Goal: Information Seeking & Learning: Check status

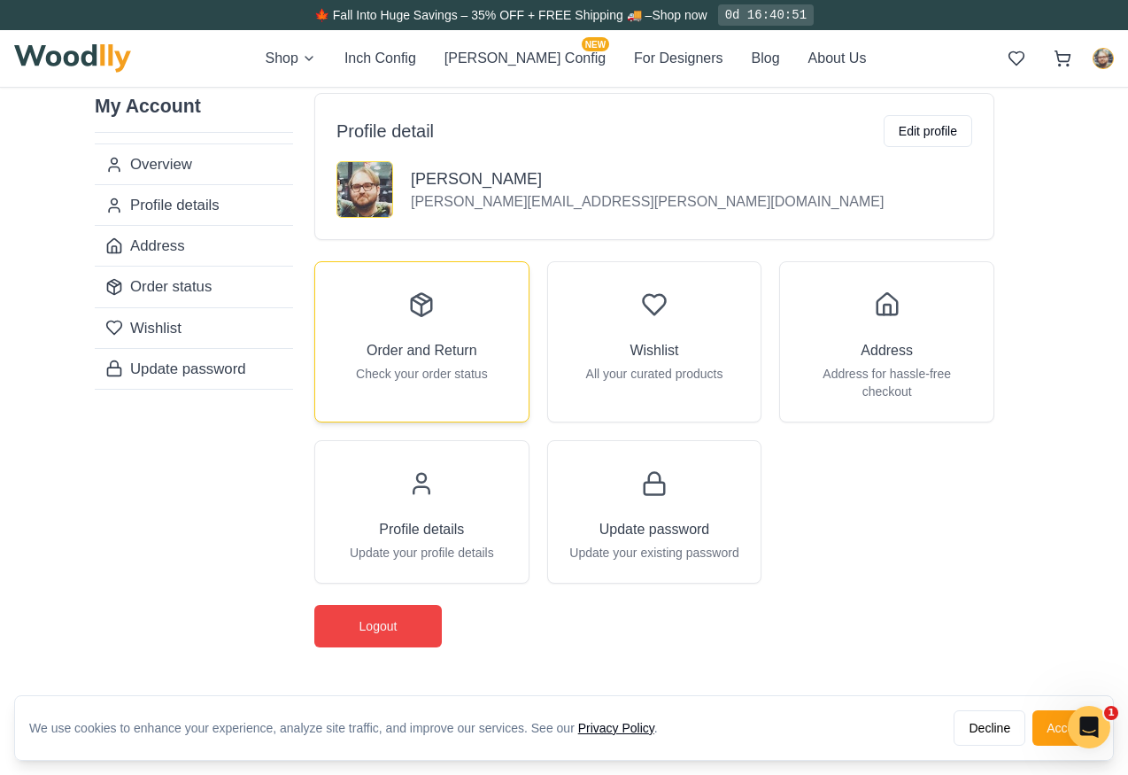
click at [437, 331] on div "Order and Return Check your order status" at bounding box center [421, 333] width 213 height 142
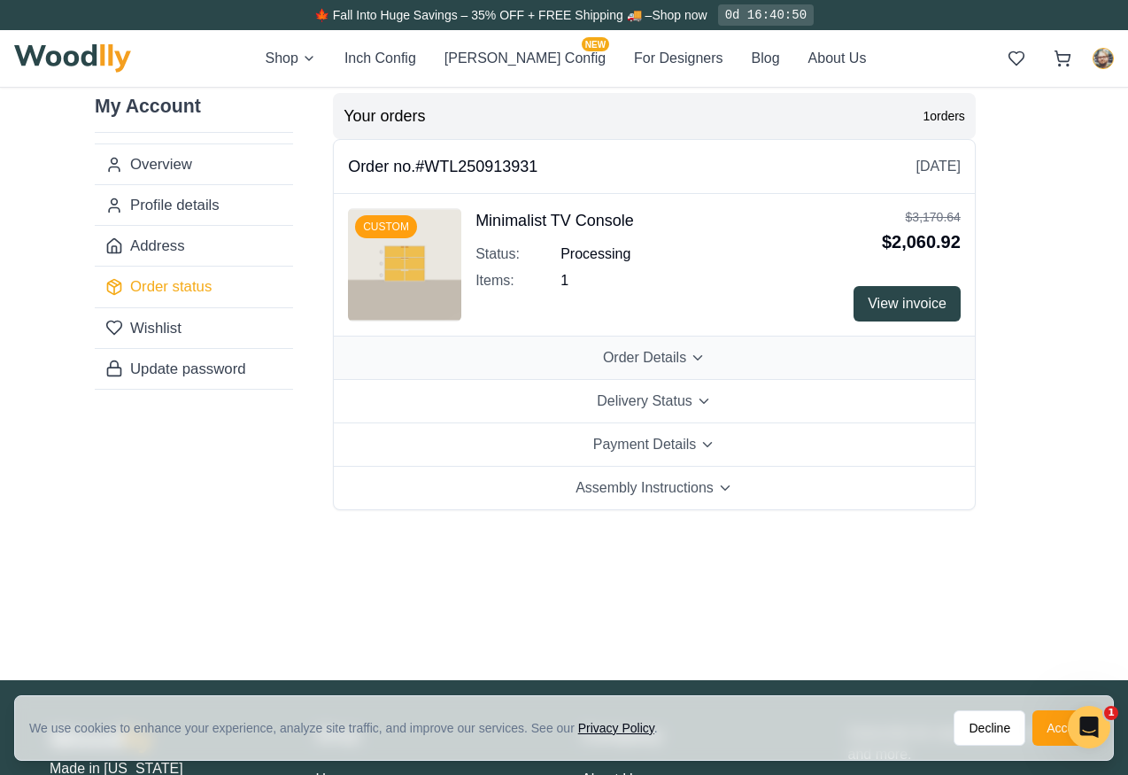
click at [635, 353] on span "Order Details" at bounding box center [644, 357] width 83 height 21
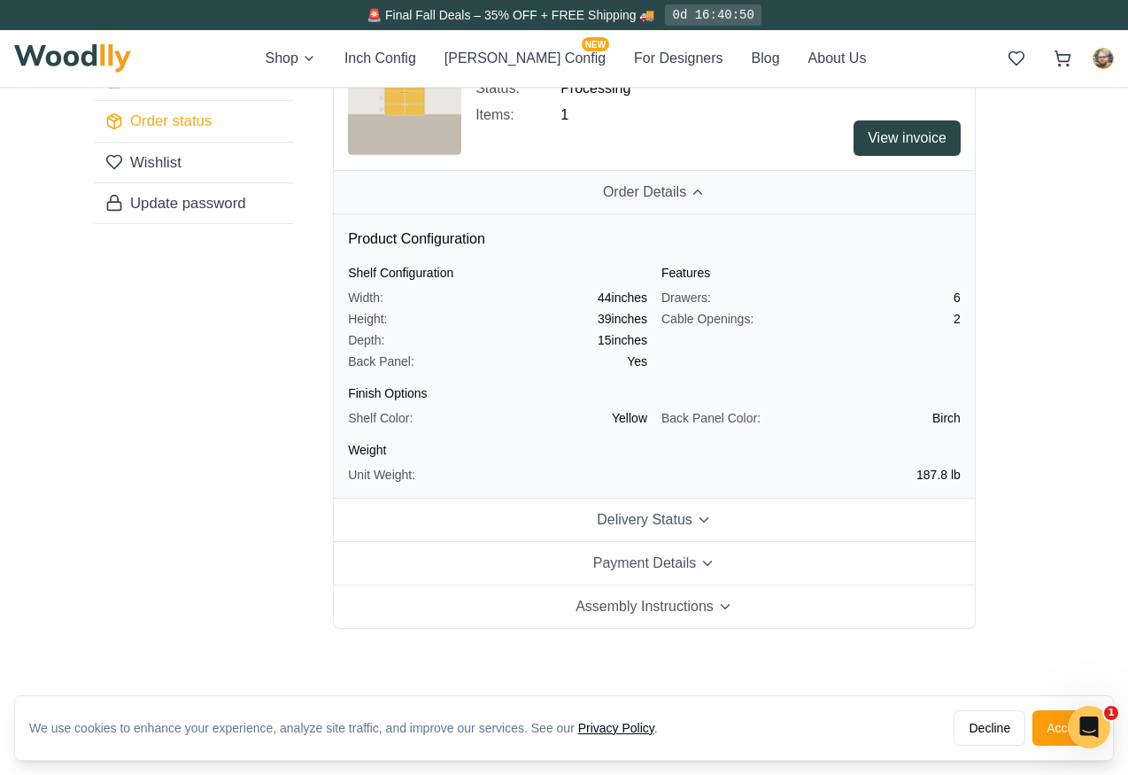
scroll to position [244, 0]
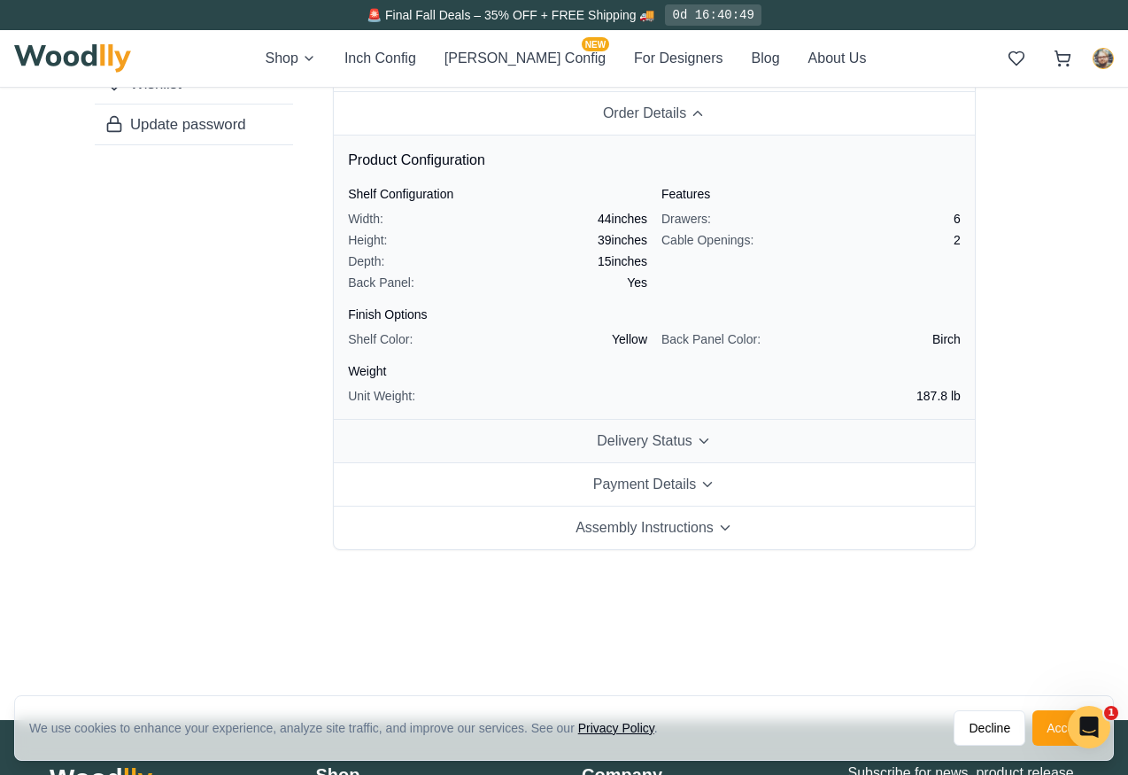
click at [634, 444] on span "Delivery Status" at bounding box center [645, 440] width 96 height 21
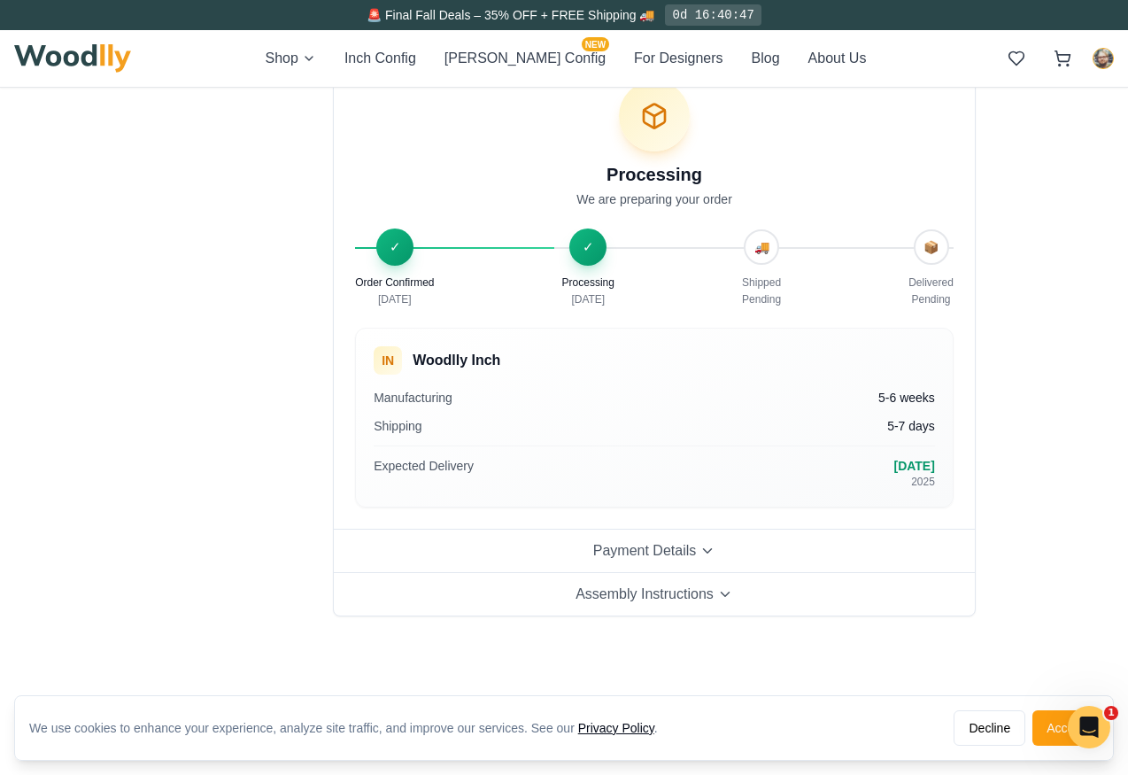
scroll to position [362, 0]
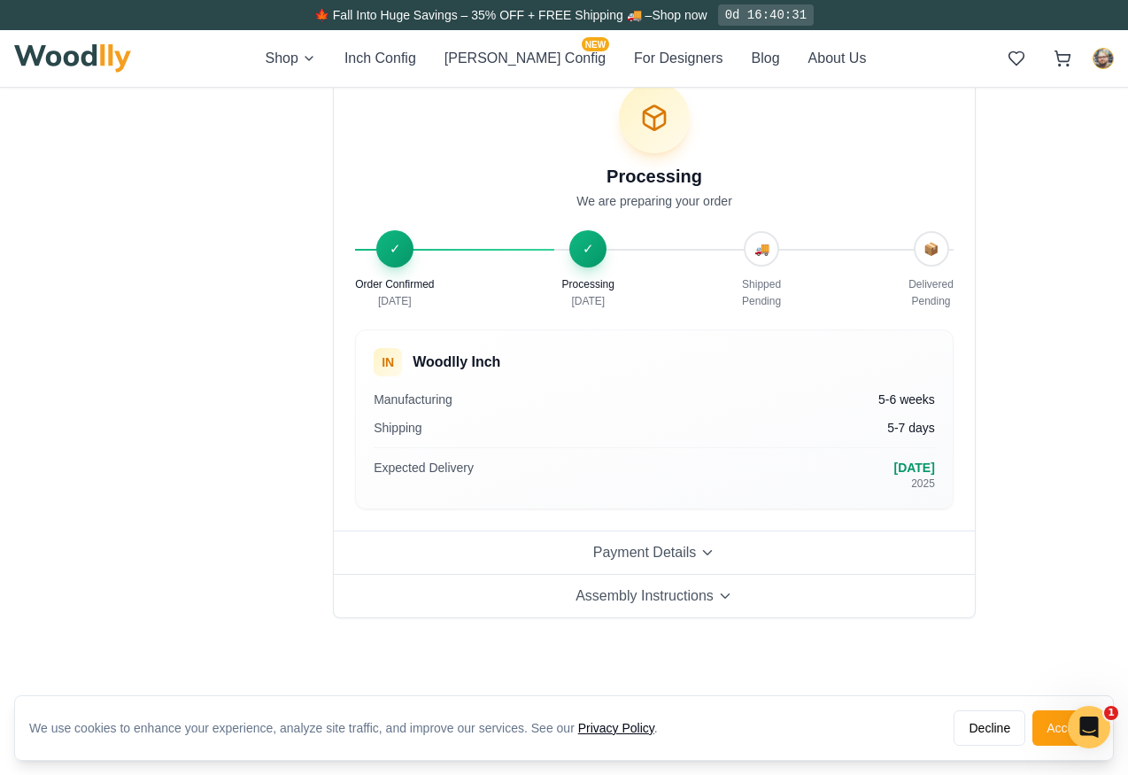
click at [499, 25] on div "🍁 Fall Into Huge Savings – 35% OFF + FREE Shipping 🚚 – Shop now 0d 16:40:31" at bounding box center [564, 15] width 1128 height 30
click at [499, 19] on span "🍁 Fall Into Huge Savings – 35% OFF + FREE Shipping 🚚 –" at bounding box center [482, 15] width 337 height 14
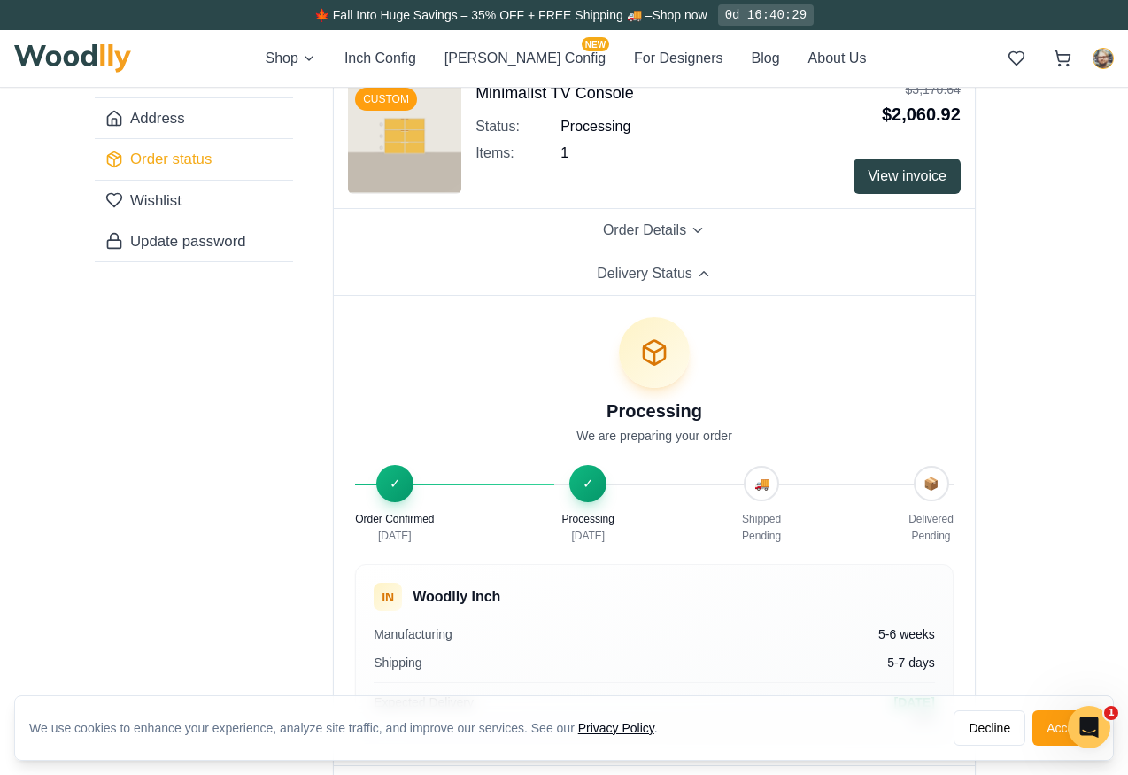
scroll to position [0, 0]
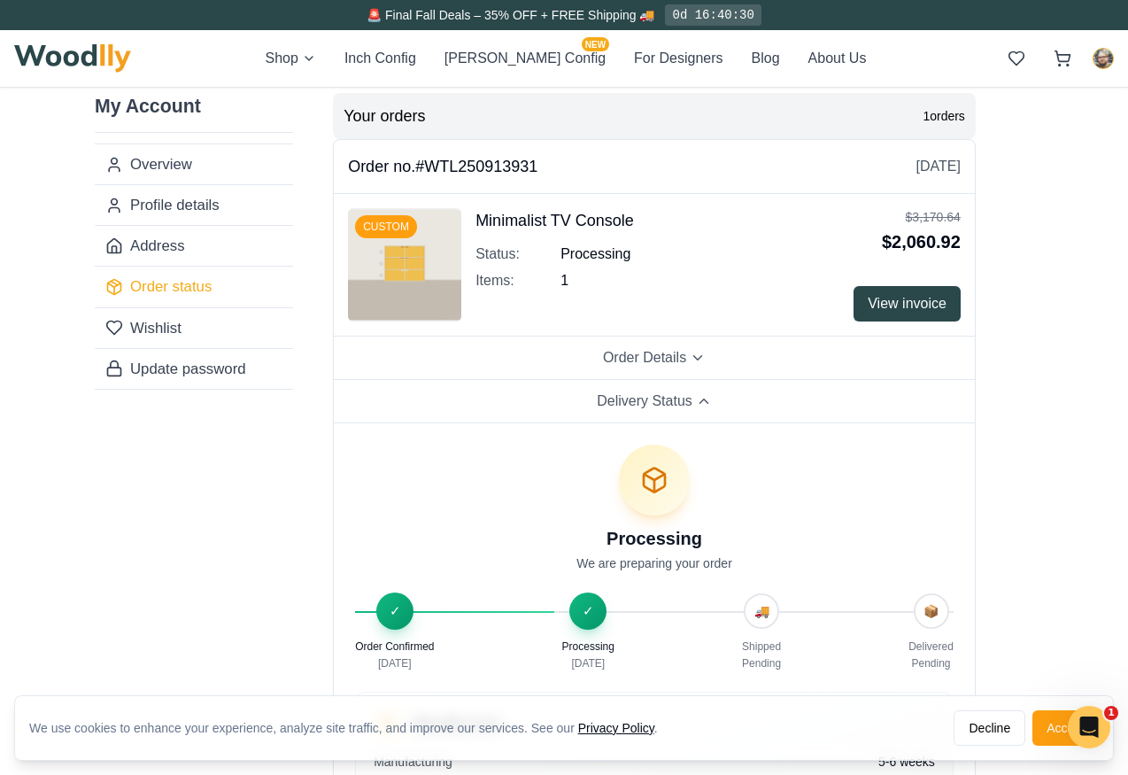
click at [458, 15] on span "🚨 Final Fall Deals – 35% OFF + FREE Shipping 🚚" at bounding box center [511, 15] width 288 height 14
click at [548, 15] on span "🚨 Final Fall Deals – 35% OFF + FREE Shipping 🚚" at bounding box center [511, 15] width 288 height 14
click at [590, 348] on button "Order Details" at bounding box center [654, 357] width 641 height 43
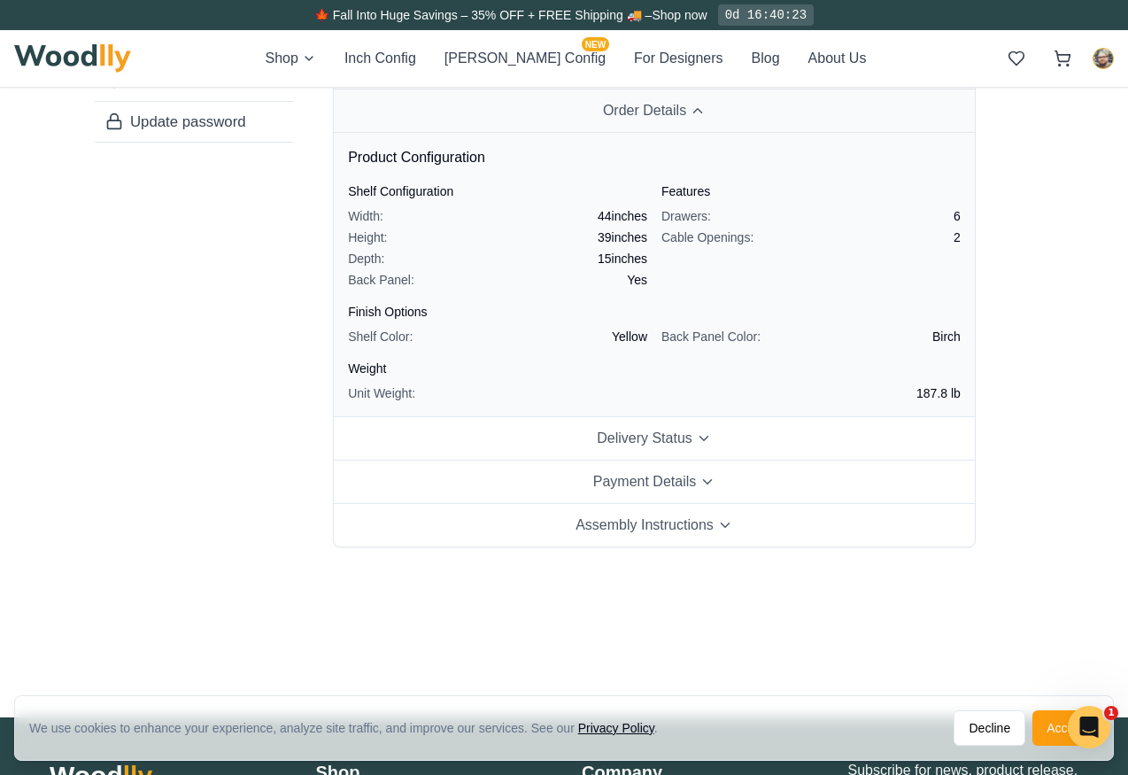
scroll to position [245, 0]
click at [611, 526] on span "Assembly Instructions" at bounding box center [644, 526] width 138 height 21
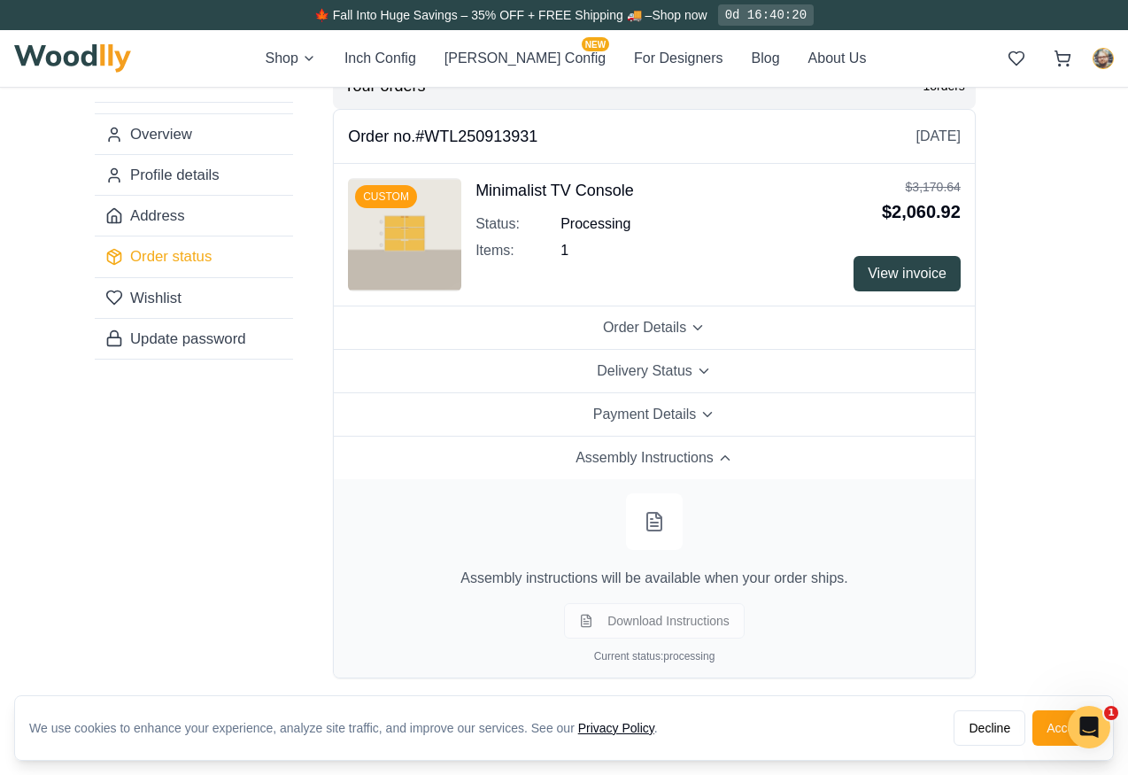
scroll to position [0, 0]
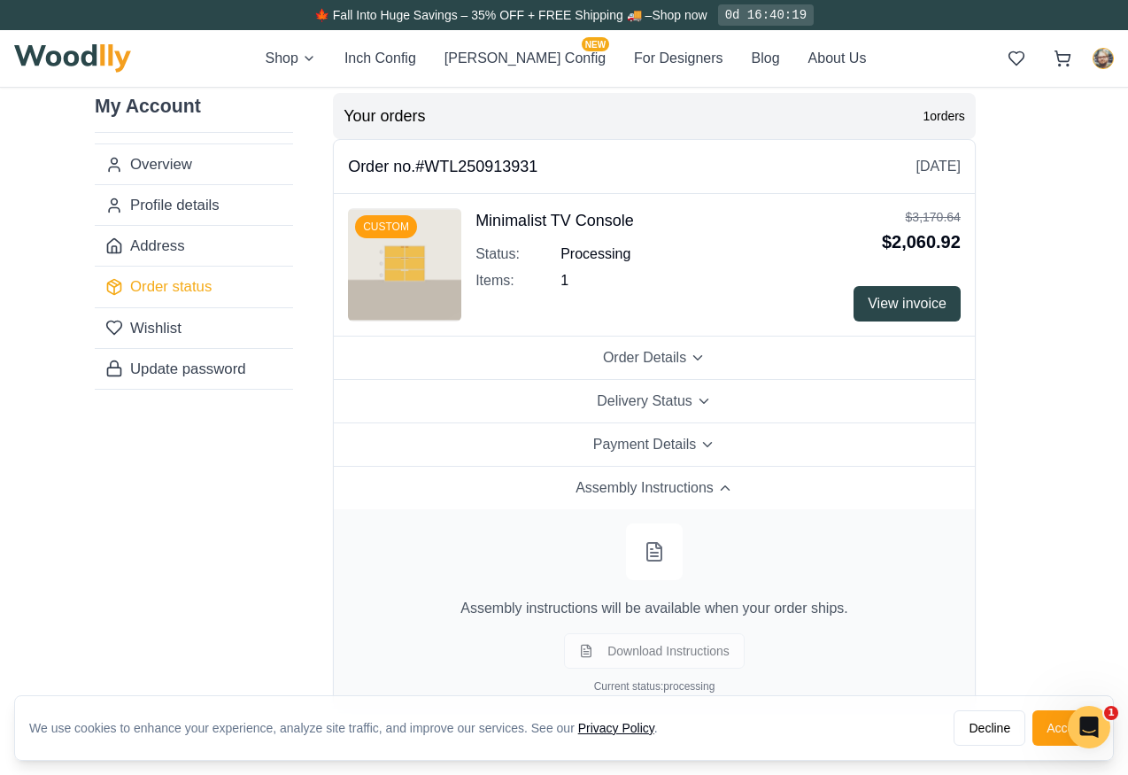
click at [400, 275] on img at bounding box center [404, 264] width 113 height 113
click at [536, 370] on button "Order Details" at bounding box center [654, 357] width 641 height 43
